Goal: Transaction & Acquisition: Book appointment/travel/reservation

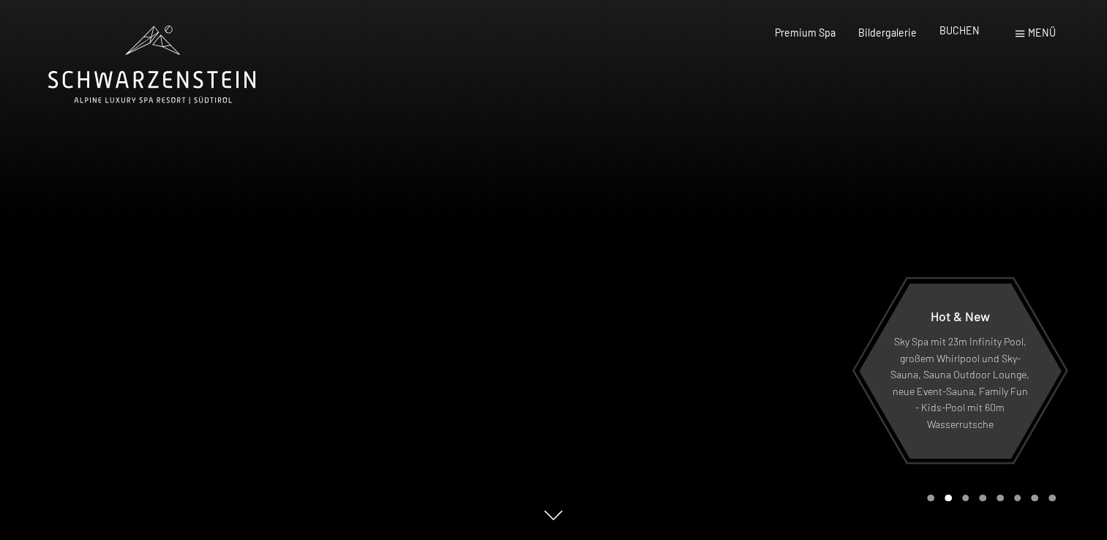
click at [975, 35] on span "BUCHEN" at bounding box center [959, 30] width 40 height 12
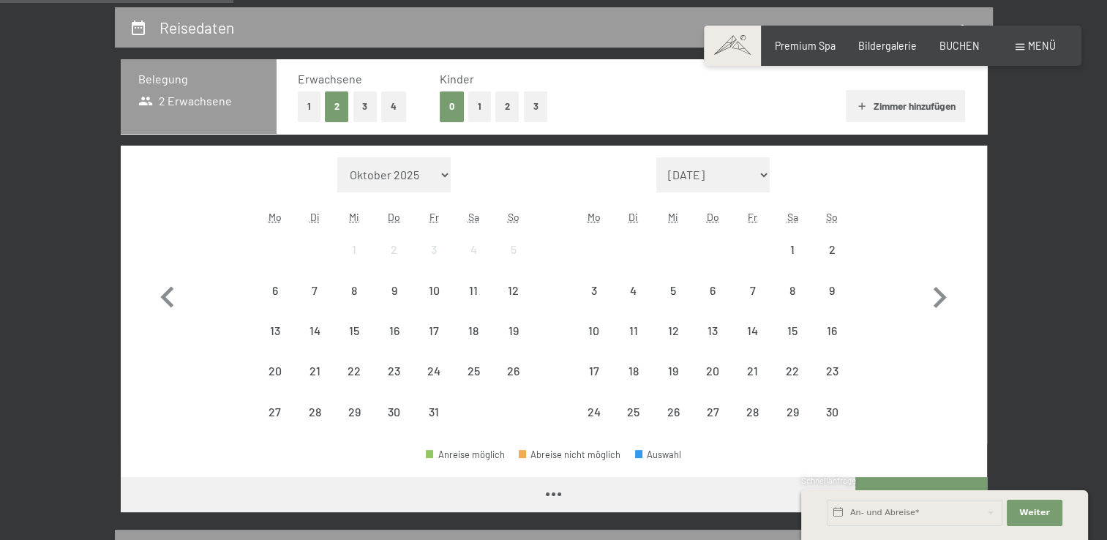
scroll to position [301, 0]
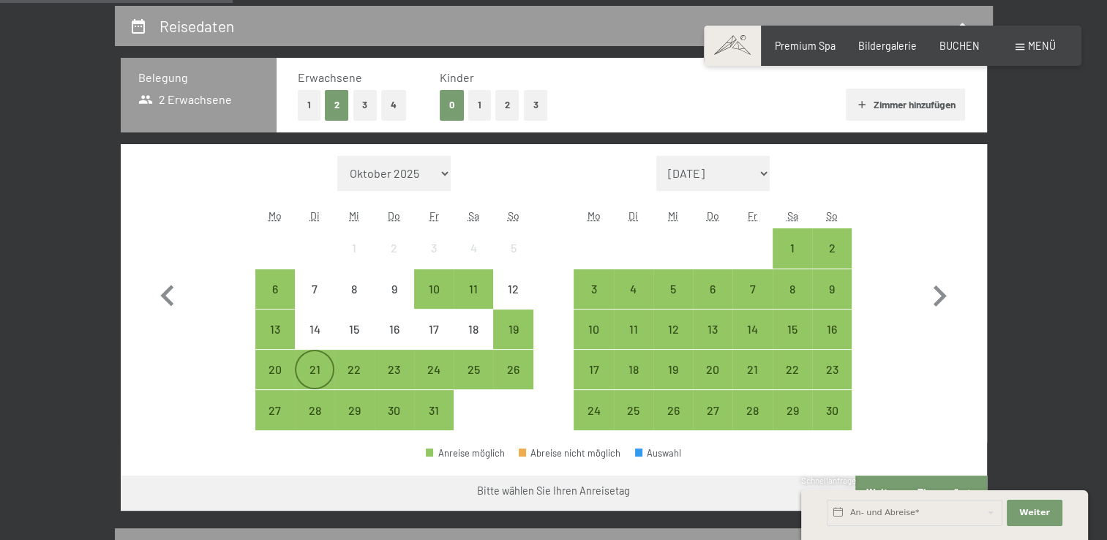
click at [316, 364] on div "21" at bounding box center [314, 382] width 37 height 37
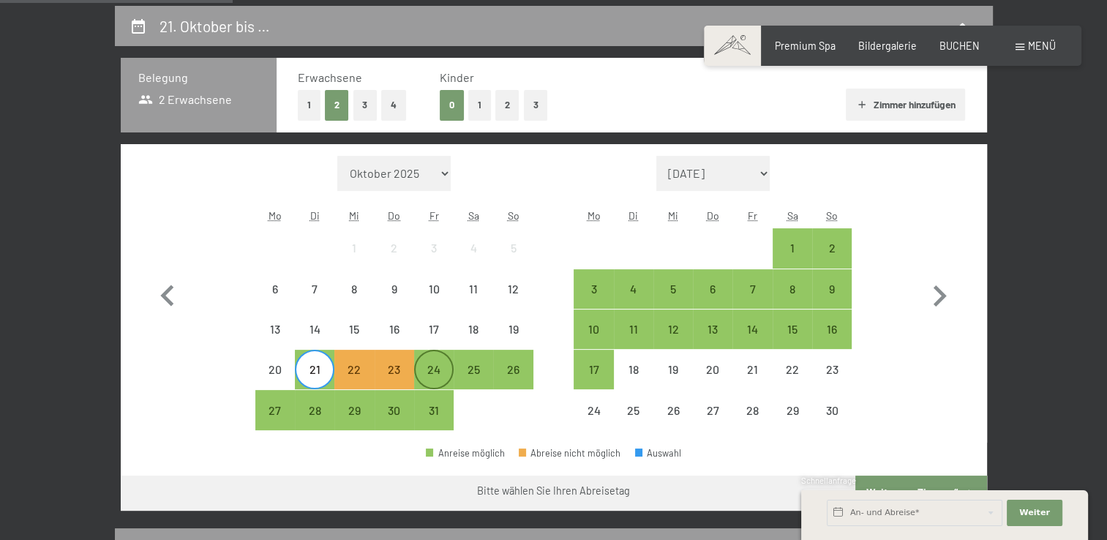
click at [433, 364] on div "24" at bounding box center [434, 382] width 37 height 37
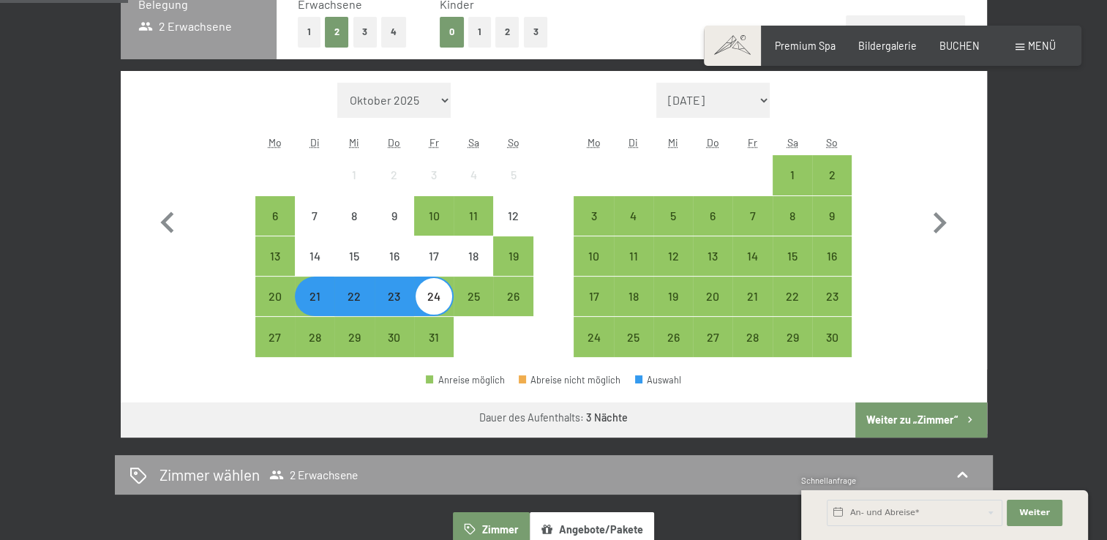
scroll to position [378, 0]
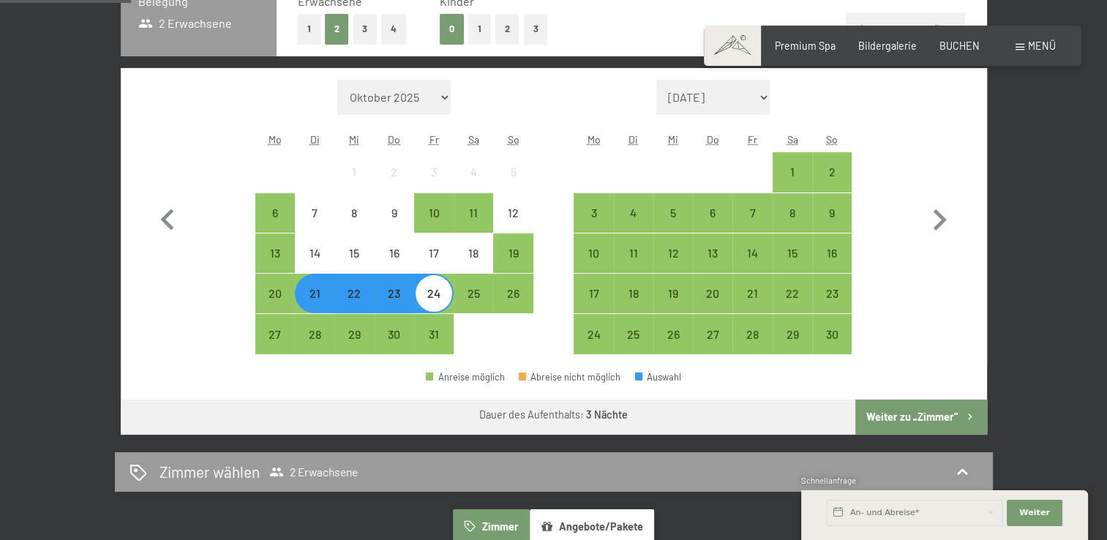
click at [932, 402] on button "Weiter zu „Zimmer“" at bounding box center [920, 417] width 131 height 35
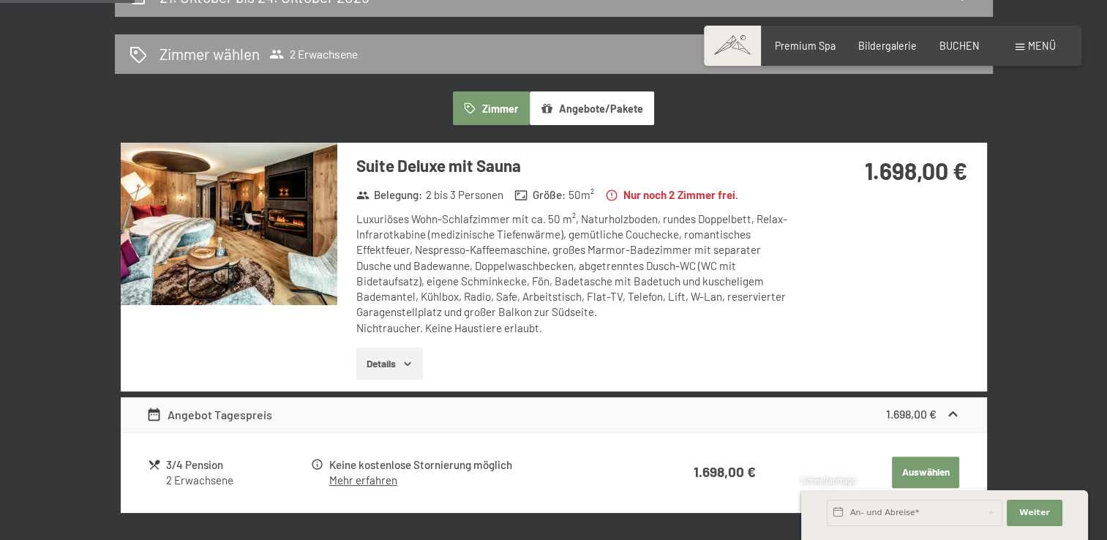
scroll to position [335, 0]
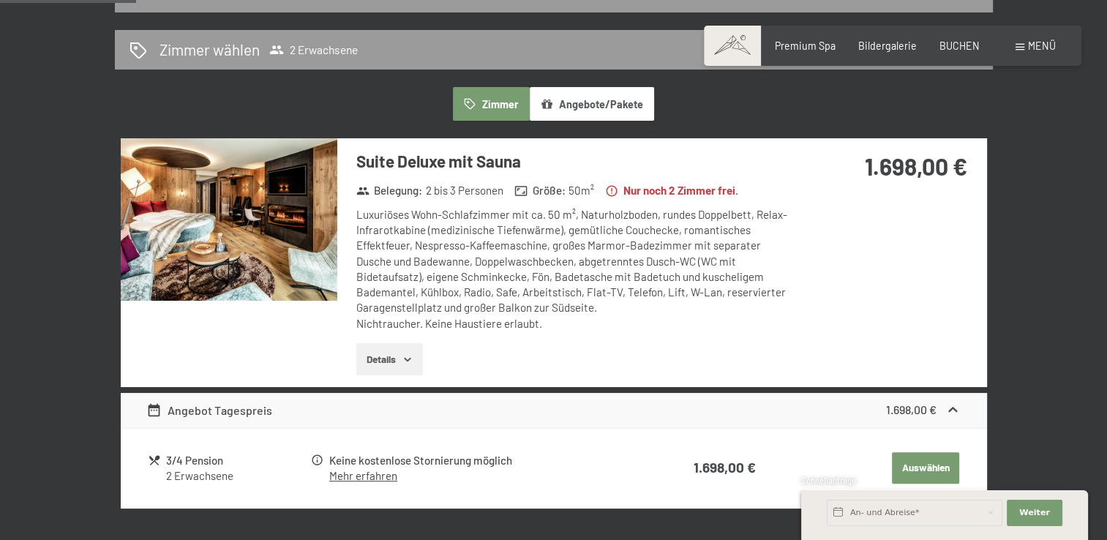
click at [248, 245] on img at bounding box center [229, 219] width 217 height 162
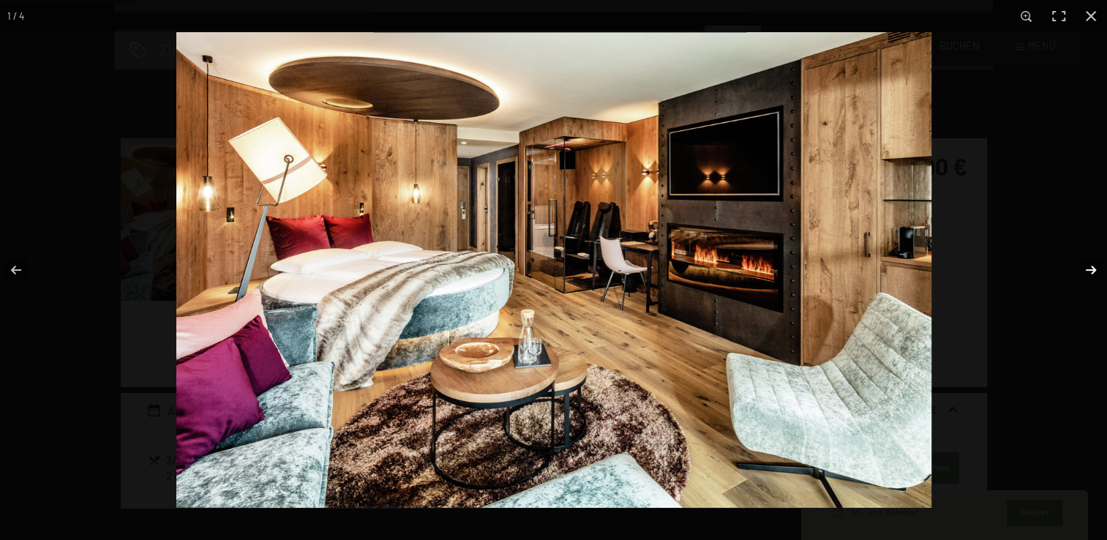
click at [1092, 277] on button "button" at bounding box center [1081, 269] width 51 height 73
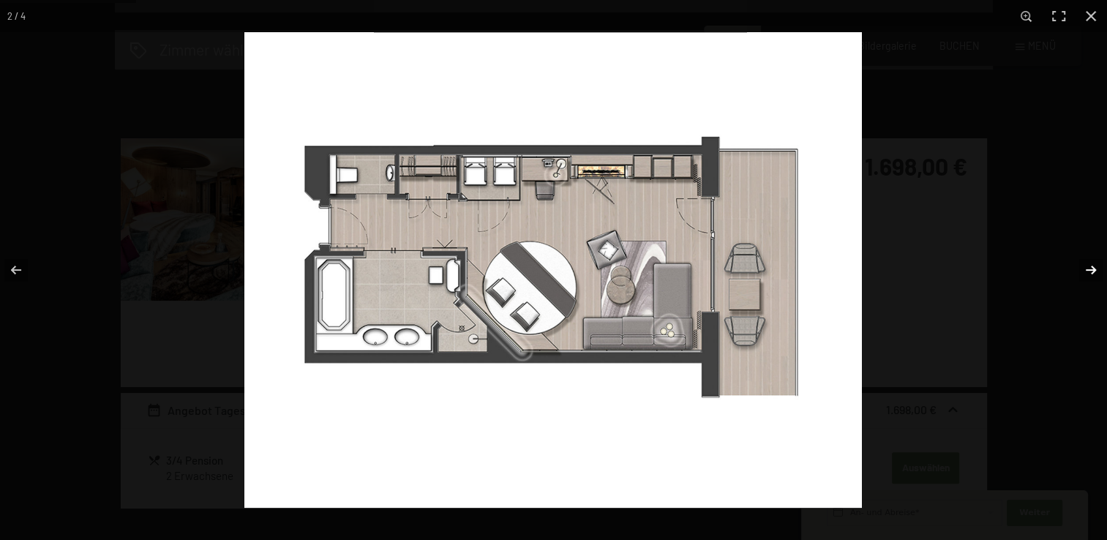
click at [1092, 277] on button "button" at bounding box center [1081, 269] width 51 height 73
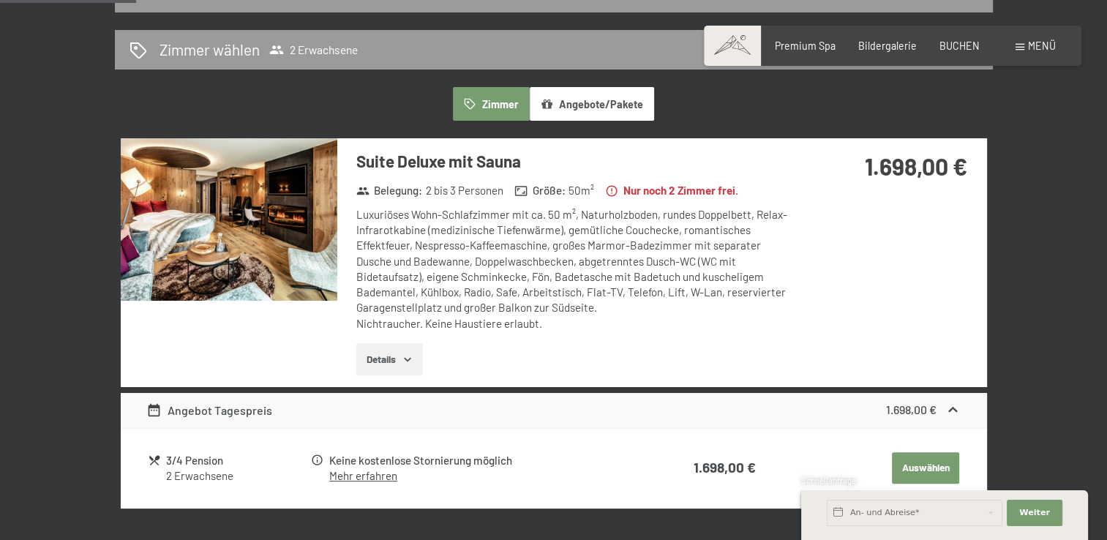
click at [0, 0] on button "button" at bounding box center [0, 0] width 0 height 0
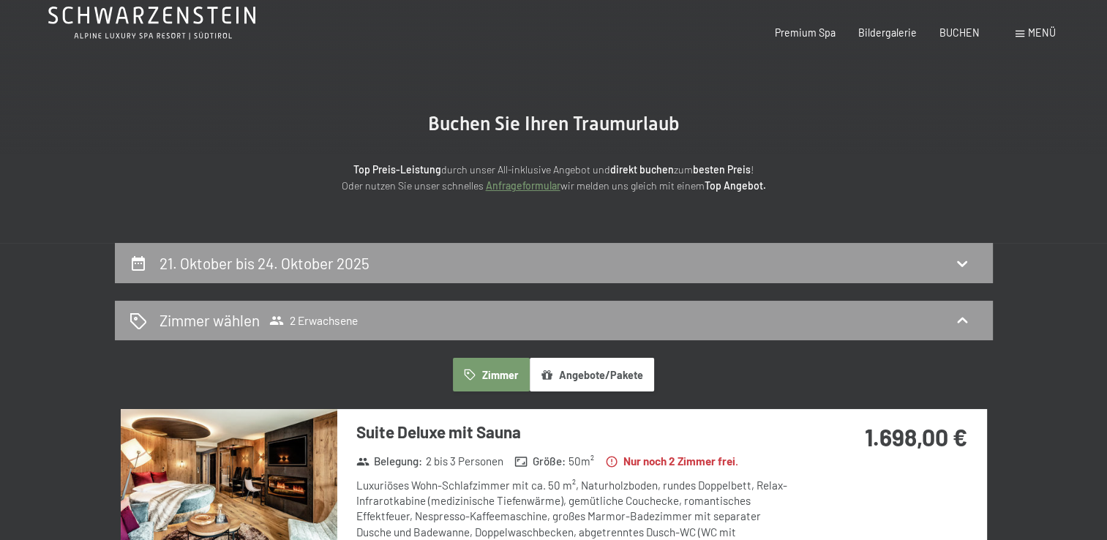
scroll to position [0, 0]
